Goal: Task Accomplishment & Management: Manage account settings

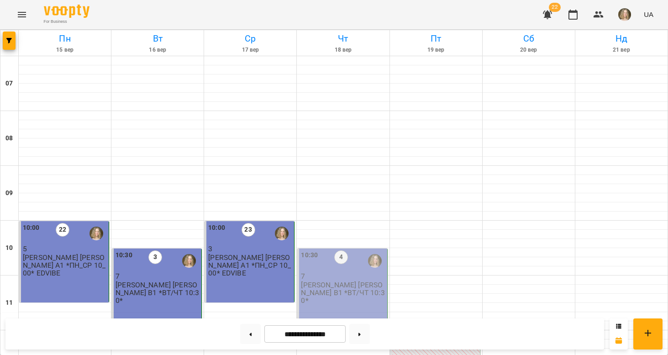
scroll to position [619, 0]
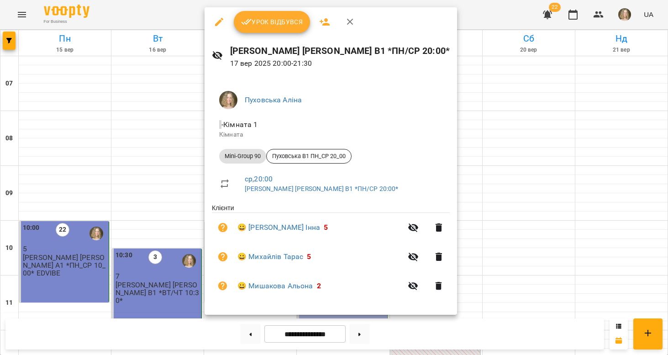
click at [275, 26] on span "Урок відбувся" at bounding box center [272, 21] width 62 height 11
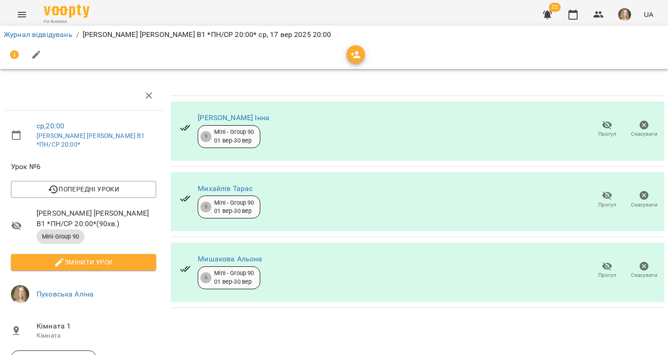
click at [610, 269] on icon "button" at bounding box center [607, 266] width 11 height 11
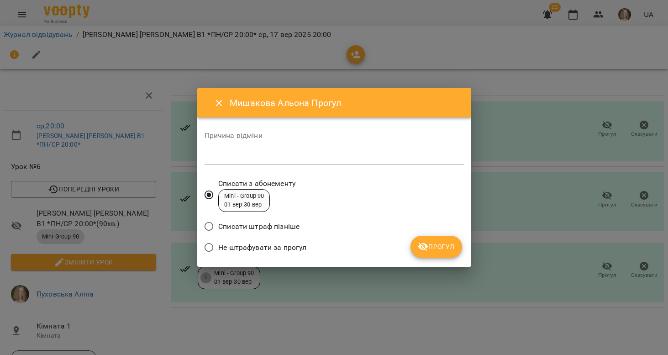
click at [296, 248] on span "Не штрафувати за прогул" at bounding box center [262, 247] width 88 height 11
click at [296, 159] on textarea at bounding box center [335, 157] width 260 height 8
click at [433, 249] on span "Прогул" at bounding box center [436, 246] width 37 height 11
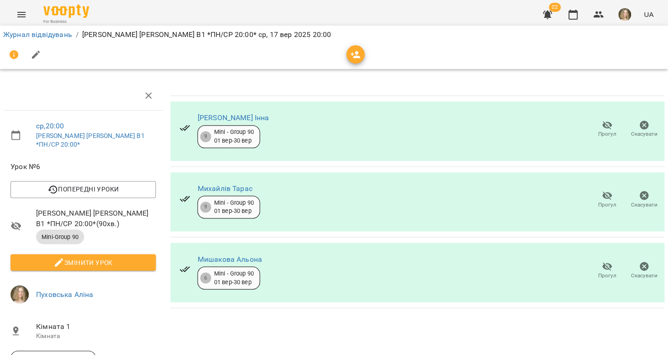
click at [133, 257] on span "Змінити урок" at bounding box center [83, 262] width 131 height 11
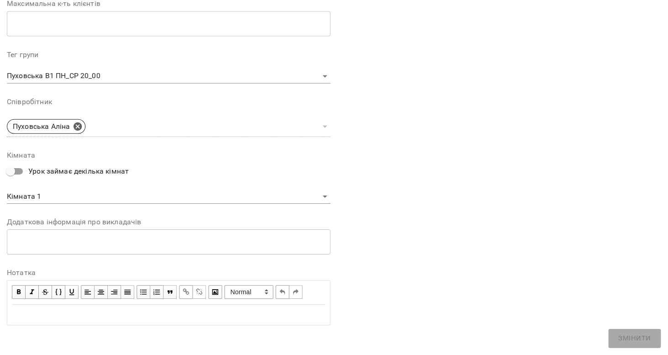
scroll to position [249, 0]
click at [15, 290] on span "button" at bounding box center [19, 292] width 10 height 10
click at [21, 306] on div "Edit text" at bounding box center [169, 315] width 322 height 19
click at [17, 292] on span "button" at bounding box center [19, 292] width 10 height 10
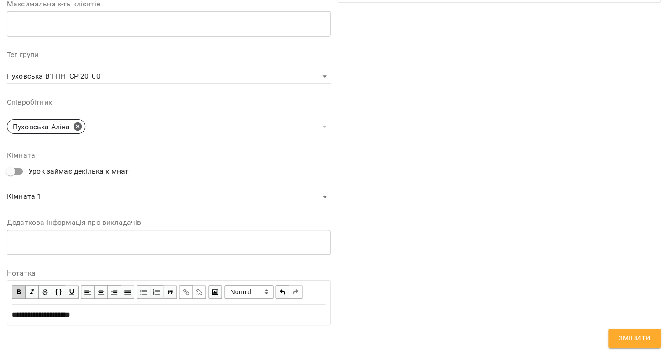
click at [17, 288] on span "button" at bounding box center [19, 292] width 10 height 10
click at [254, 317] on div "**********" at bounding box center [168, 314] width 313 height 11
click at [621, 340] on span "Змінити" at bounding box center [635, 338] width 32 height 12
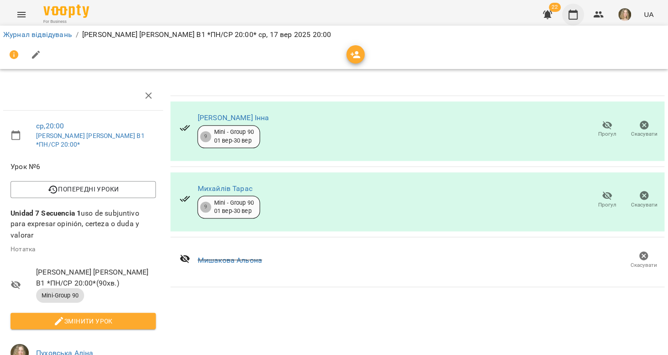
click at [571, 13] on icon "button" at bounding box center [573, 14] width 11 height 11
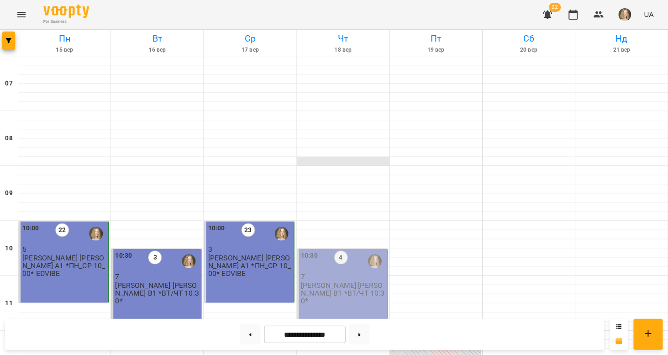
scroll to position [170, 0]
click at [357, 249] on div "10:30 4 7 Пуховська [PERSON_NAME] В1 *ВТ/ЧТ 10:30*" at bounding box center [342, 289] width 90 height 81
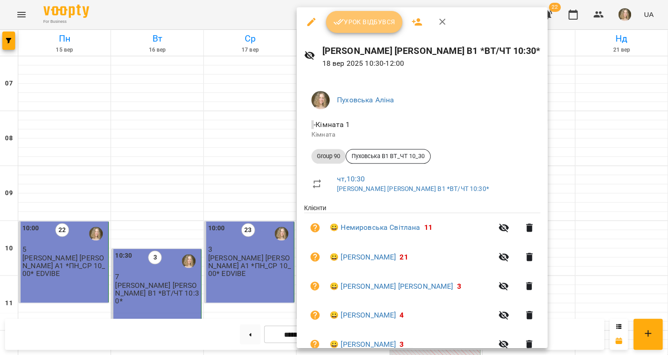
click at [359, 23] on span "Урок відбувся" at bounding box center [365, 21] width 62 height 11
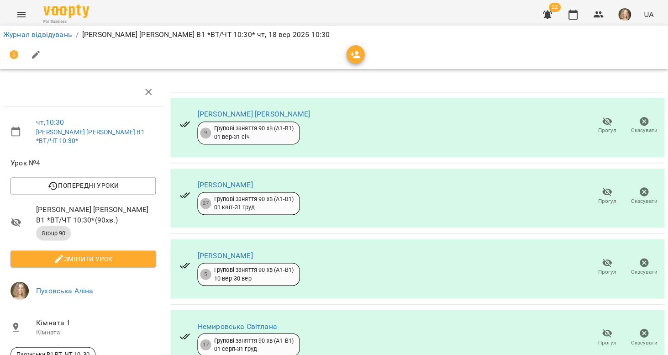
scroll to position [241, 0]
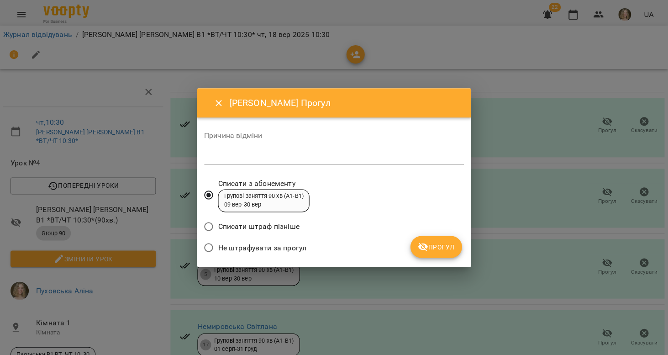
click at [301, 244] on span "Не штрафувати за прогул" at bounding box center [262, 247] width 88 height 11
click at [447, 245] on span "Прогул" at bounding box center [436, 246] width 37 height 11
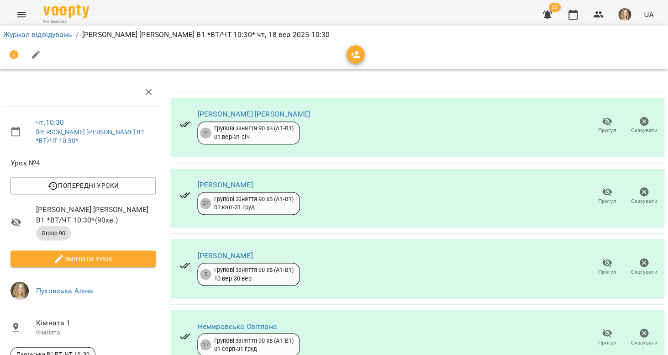
scroll to position [35, 0]
click at [123, 253] on span "Змінити урок" at bounding box center [83, 258] width 131 height 11
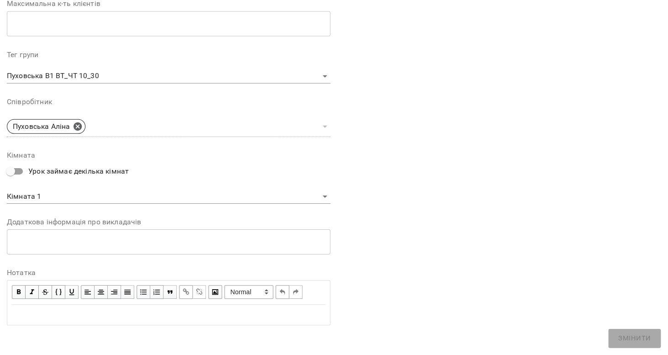
scroll to position [249, 0]
click at [14, 289] on button "button" at bounding box center [19, 293] width 14 height 14
click at [30, 312] on div "Edit text" at bounding box center [168, 315] width 313 height 11
click at [18, 287] on span "button" at bounding box center [19, 292] width 10 height 10
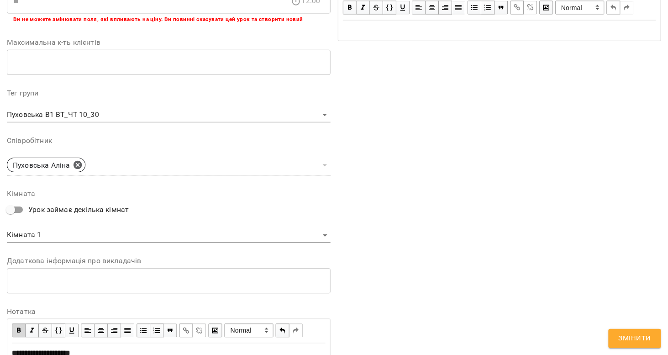
click at [17, 325] on span "button" at bounding box center [19, 330] width 10 height 10
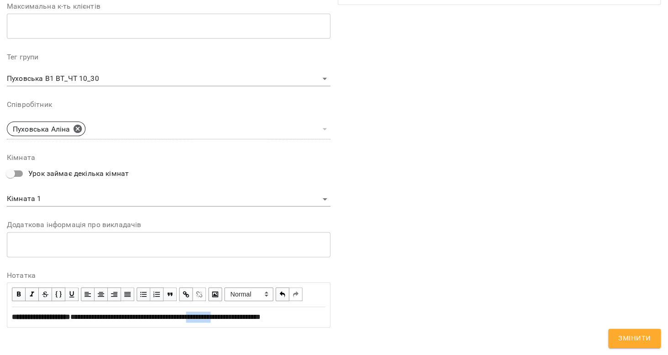
scroll to position [285, 0]
click at [261, 314] on span "**********" at bounding box center [166, 317] width 190 height 7
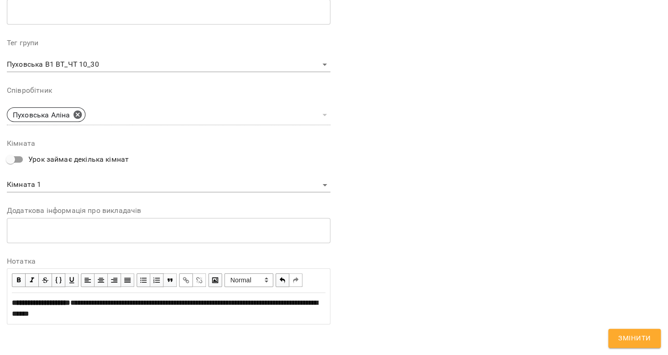
scroll to position [298, 0]
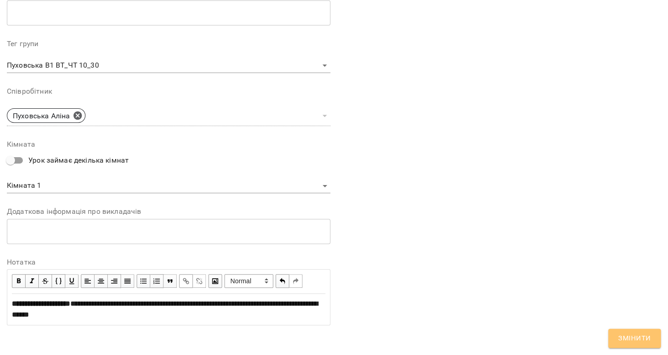
click at [631, 335] on span "Змінити" at bounding box center [635, 338] width 32 height 12
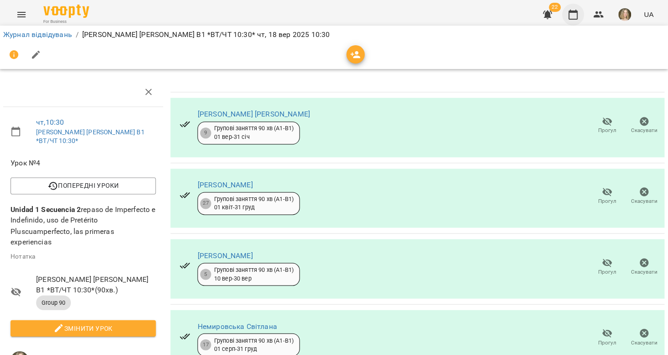
click at [578, 18] on icon "button" at bounding box center [573, 14] width 11 height 11
